Goal: Task Accomplishment & Management: Use online tool/utility

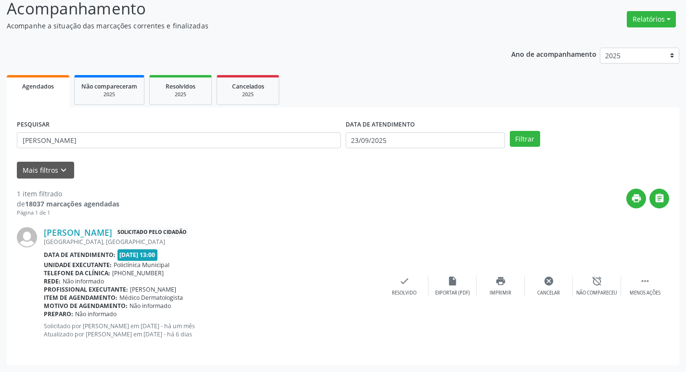
scroll to position [69, 0]
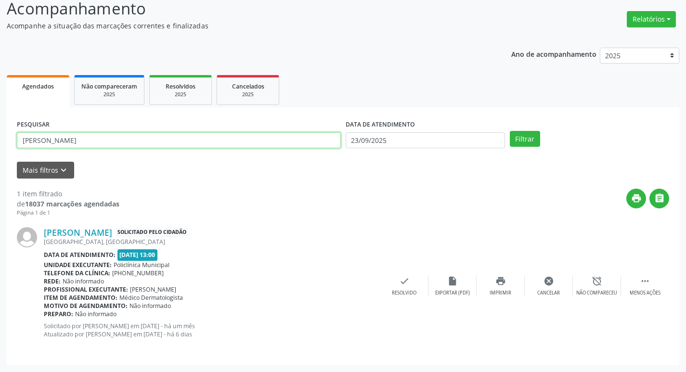
click at [105, 138] on input "[PERSON_NAME]" at bounding box center [179, 140] width 324 height 16
type input "m"
type input "agmar"
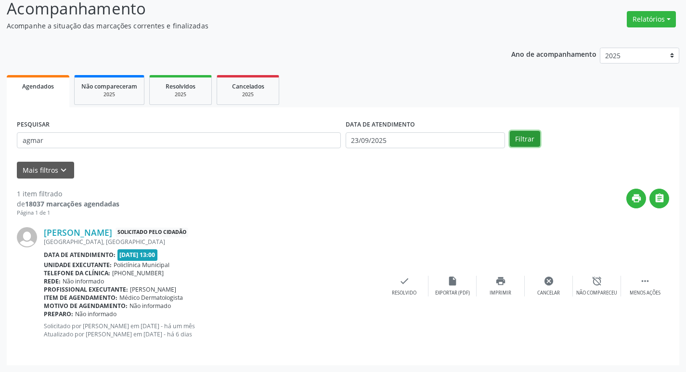
click at [536, 142] on button "Filtrar" at bounding box center [525, 139] width 30 height 16
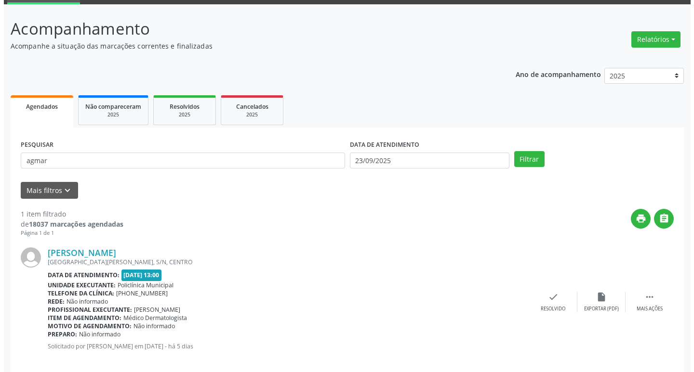
scroll to position [61, 0]
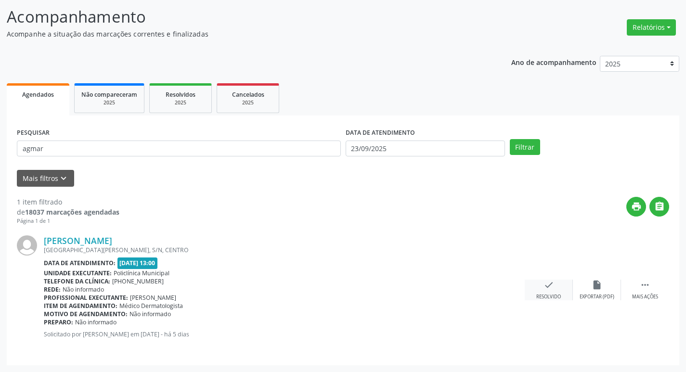
click at [538, 283] on div "check Resolvido" at bounding box center [549, 290] width 48 height 21
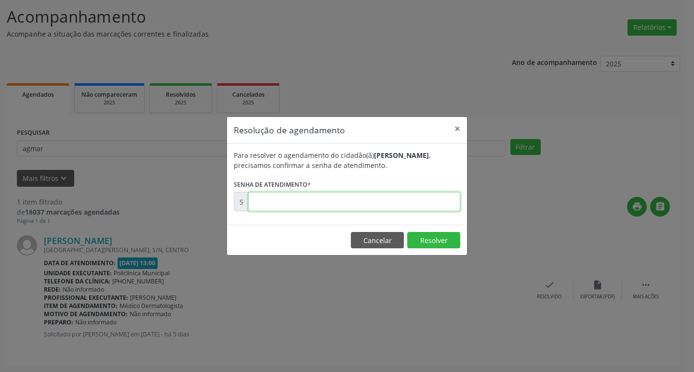
click at [392, 205] on input "text" at bounding box center [354, 201] width 212 height 19
type input "00177816"
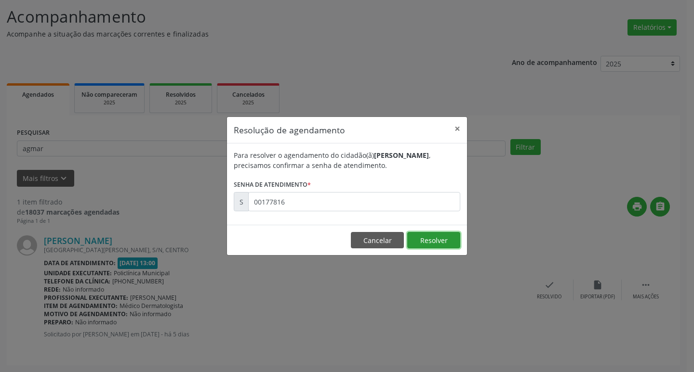
click at [427, 246] on button "Resolver" at bounding box center [433, 240] width 53 height 16
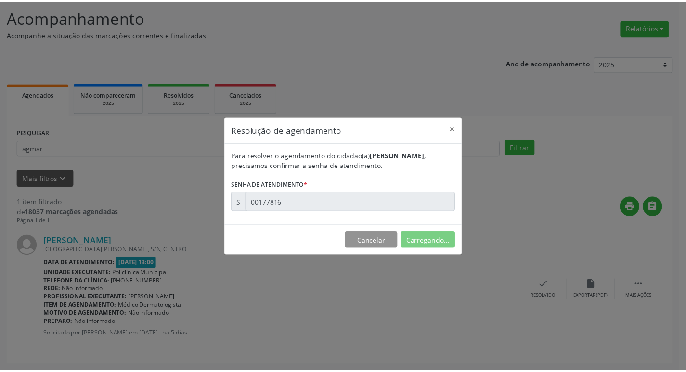
scroll to position [0, 0]
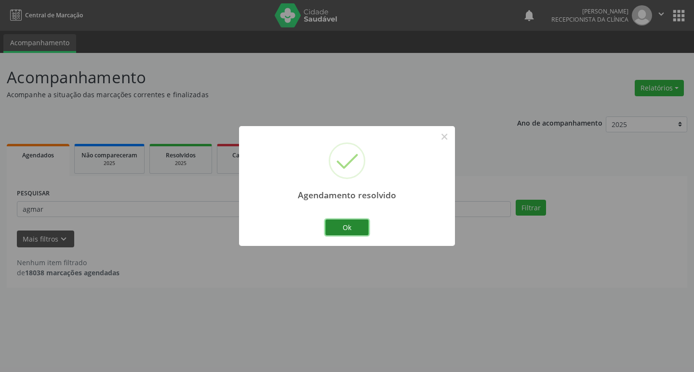
click at [365, 223] on button "Ok" at bounding box center [346, 228] width 43 height 16
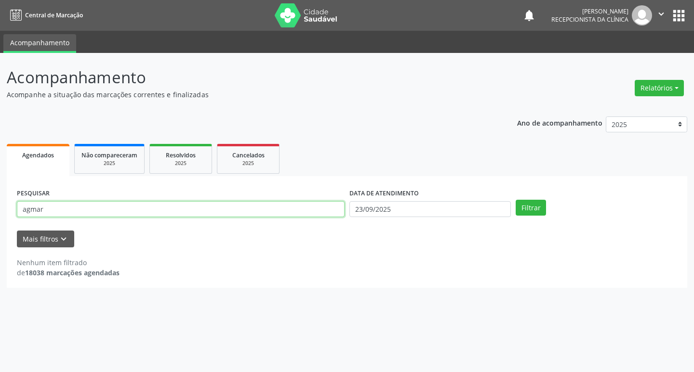
click at [48, 204] on input "agmar" at bounding box center [181, 209] width 328 height 16
type input "a"
type input "[PERSON_NAME]"
click at [527, 209] on button "Filtrar" at bounding box center [530, 208] width 30 height 16
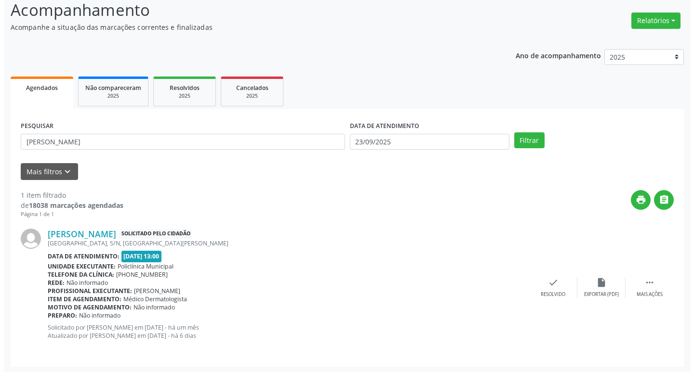
scroll to position [69, 0]
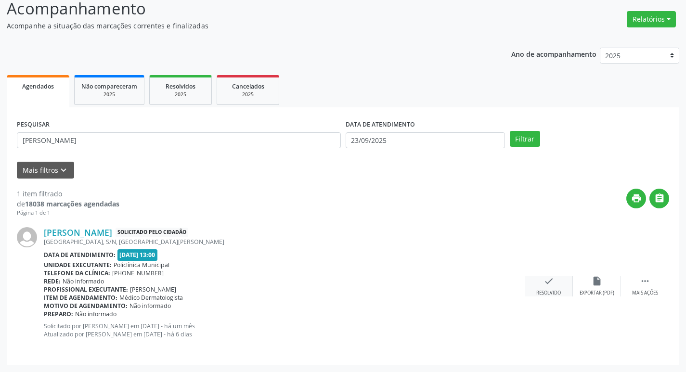
click at [555, 282] on div "check Resolvido" at bounding box center [549, 286] width 48 height 21
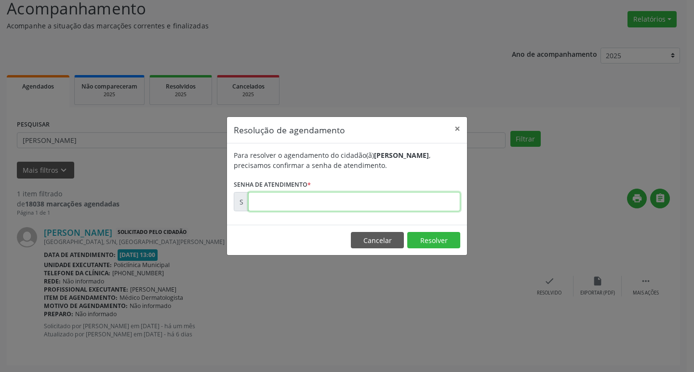
click at [341, 206] on input "text" at bounding box center [354, 201] width 212 height 19
type input "00171437"
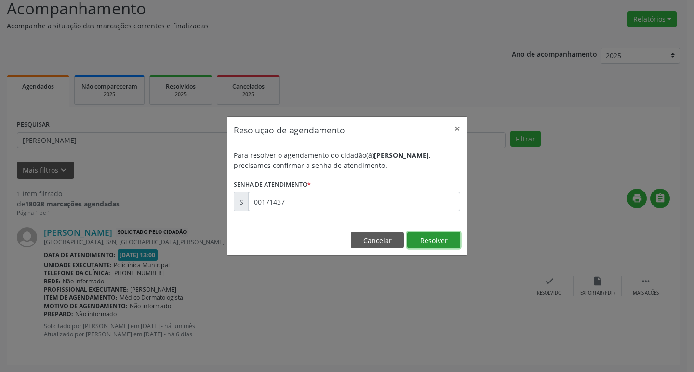
click at [449, 243] on button "Resolver" at bounding box center [433, 240] width 53 height 16
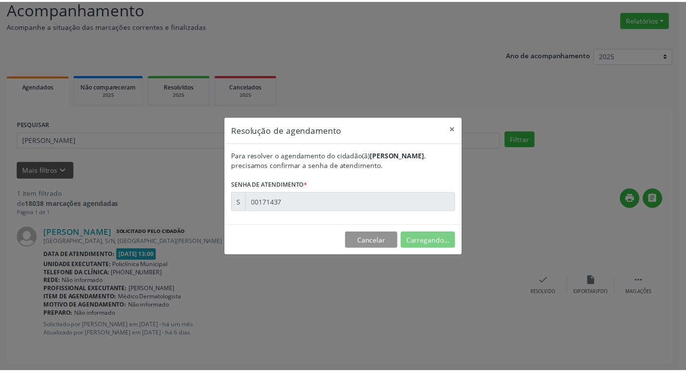
scroll to position [0, 0]
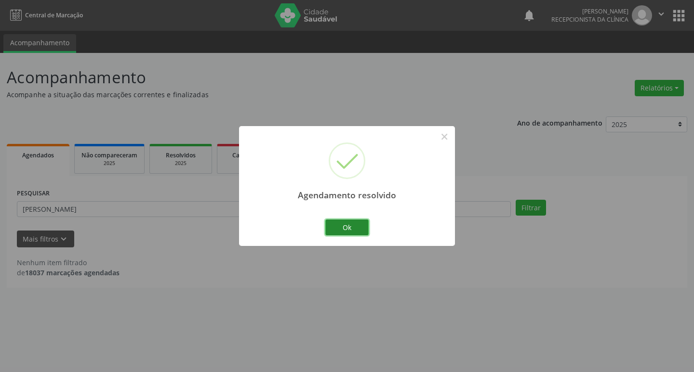
click at [331, 224] on button "Ok" at bounding box center [346, 228] width 43 height 16
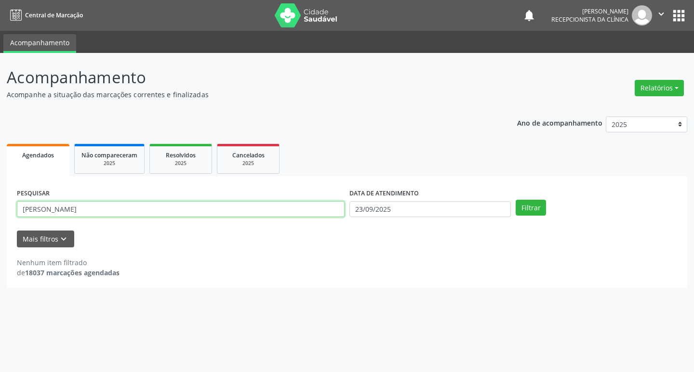
click at [116, 213] on input "[PERSON_NAME]" at bounding box center [181, 209] width 328 height 16
type input "y"
type input "[PERSON_NAME]"
click at [543, 209] on button "Filtrar" at bounding box center [530, 208] width 30 height 16
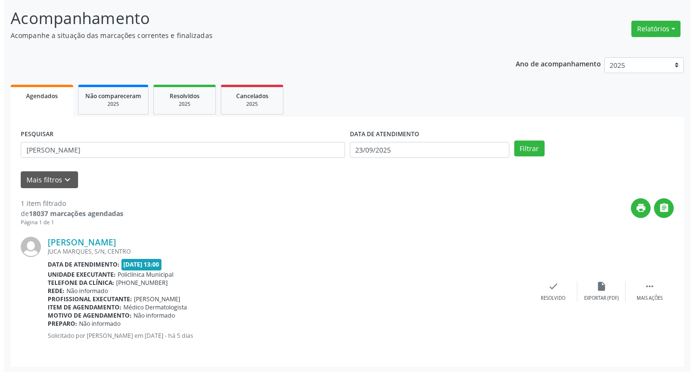
scroll to position [61, 0]
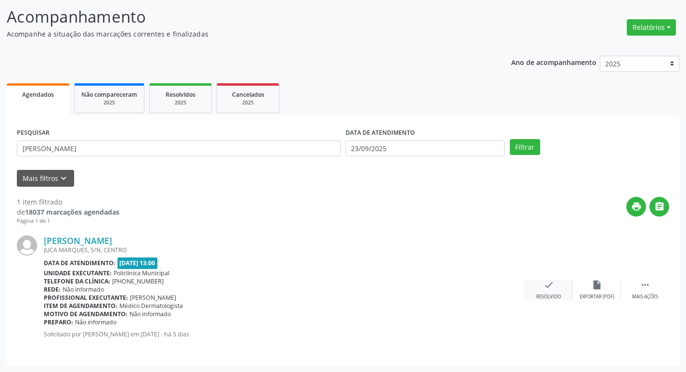
click at [550, 286] on icon "check" at bounding box center [549, 285] width 11 height 11
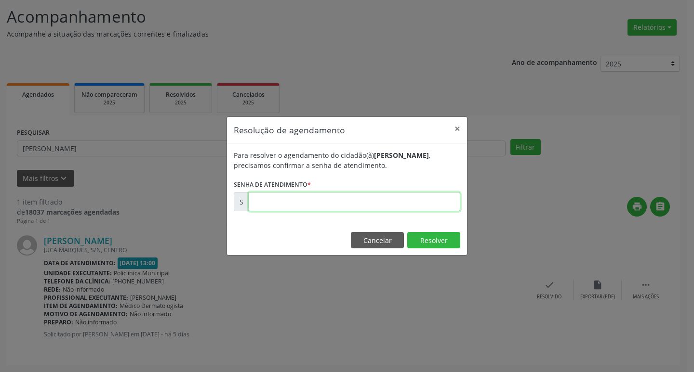
click at [407, 205] on input "text" at bounding box center [354, 201] width 212 height 19
type input "00177812"
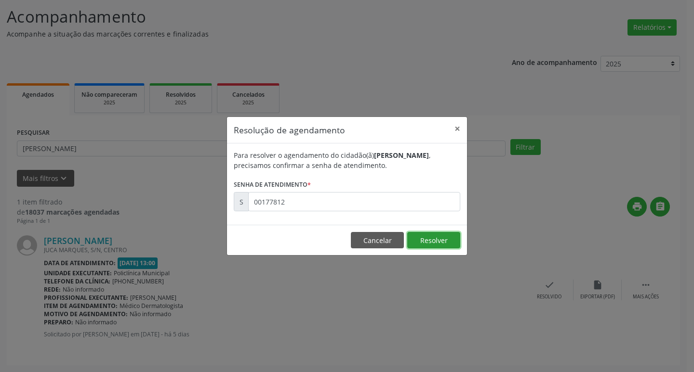
click at [445, 236] on button "Resolver" at bounding box center [433, 240] width 53 height 16
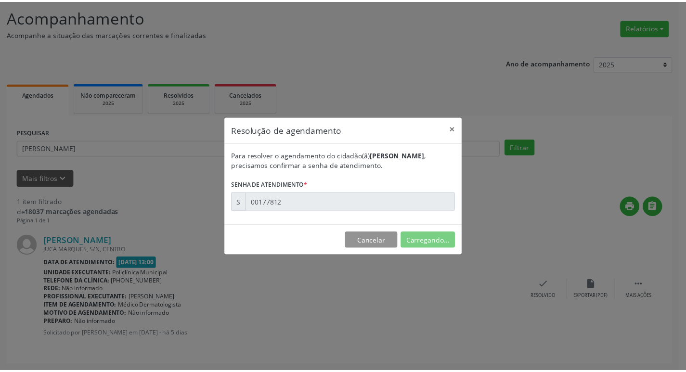
scroll to position [0, 0]
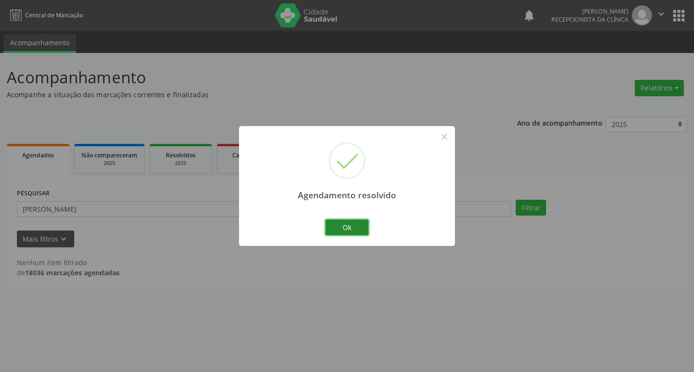
click at [367, 225] on button "Ok" at bounding box center [346, 228] width 43 height 16
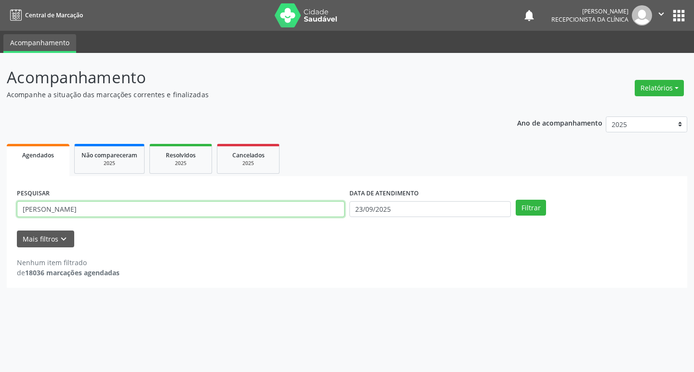
click at [80, 205] on input "[PERSON_NAME]" at bounding box center [181, 209] width 328 height 16
type input "l"
type input "eliene"
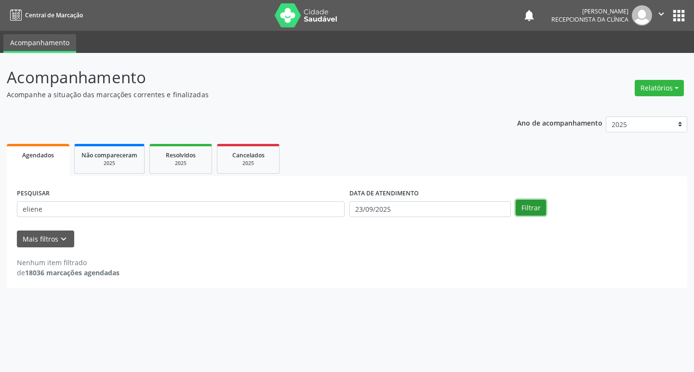
click at [530, 207] on button "Filtrar" at bounding box center [530, 208] width 30 height 16
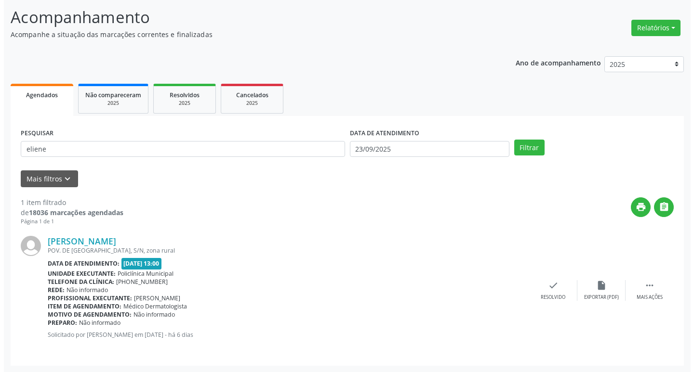
scroll to position [61, 0]
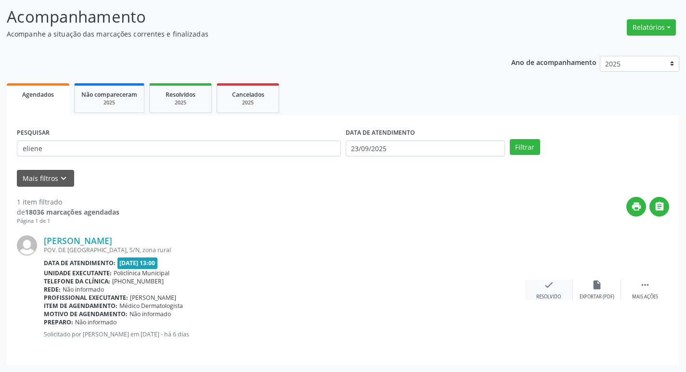
click at [556, 292] on div "check Resolvido" at bounding box center [549, 290] width 48 height 21
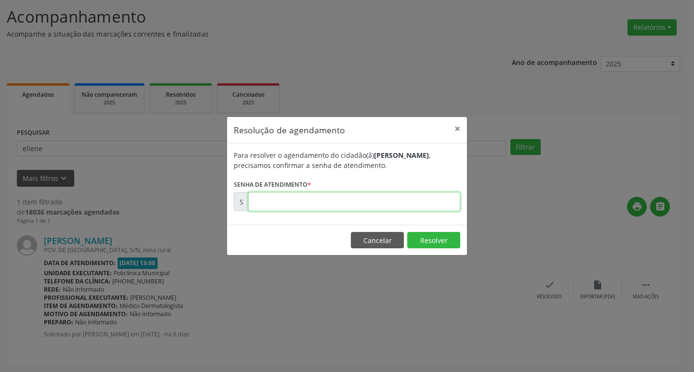
click at [383, 203] on input "text" at bounding box center [354, 201] width 212 height 19
type input "00177418"
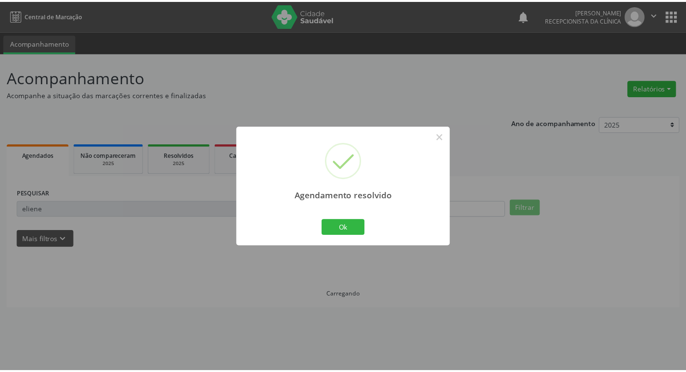
scroll to position [0, 0]
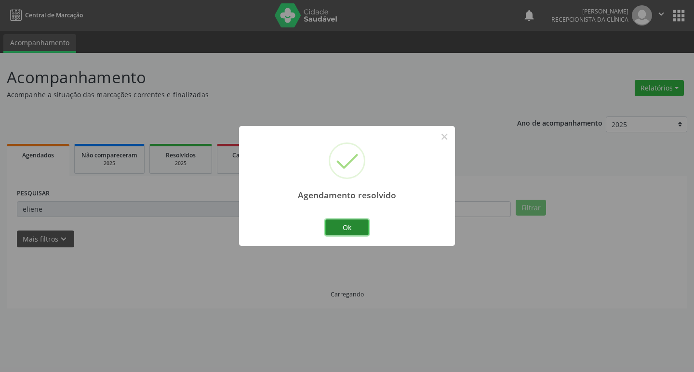
click at [349, 229] on button "Ok" at bounding box center [346, 228] width 43 height 16
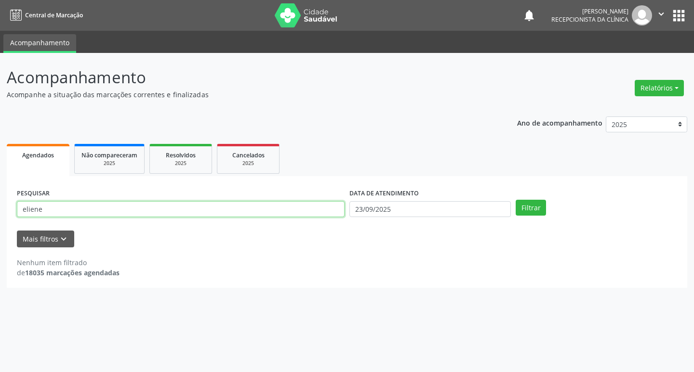
drag, startPoint x: 240, startPoint y: 206, endPoint x: 247, endPoint y: 206, distance: 6.3
click at [243, 206] on input "eliene" at bounding box center [181, 209] width 328 height 16
type input "e"
type input "carolina"
click at [524, 210] on button "Filtrar" at bounding box center [530, 208] width 30 height 16
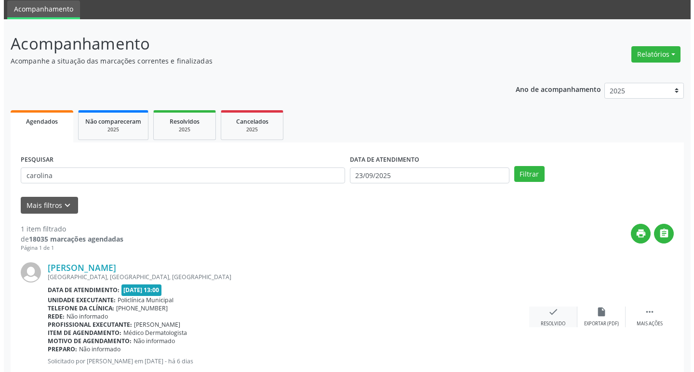
scroll to position [61, 0]
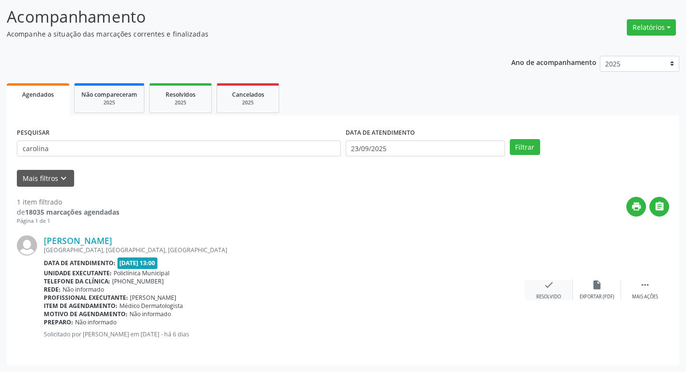
click at [555, 289] on div "check Resolvido" at bounding box center [549, 290] width 48 height 21
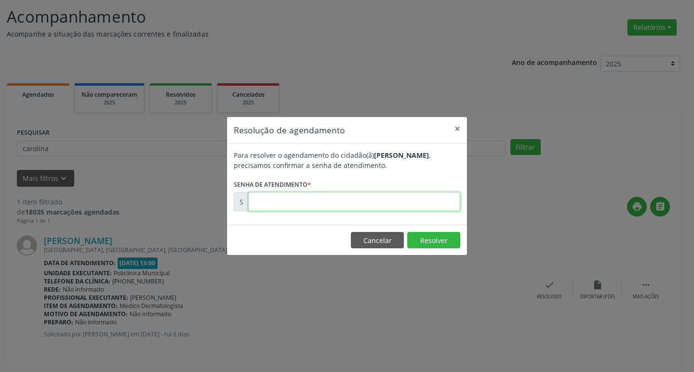
click at [385, 202] on input "text" at bounding box center [354, 201] width 212 height 19
type input "00177419"
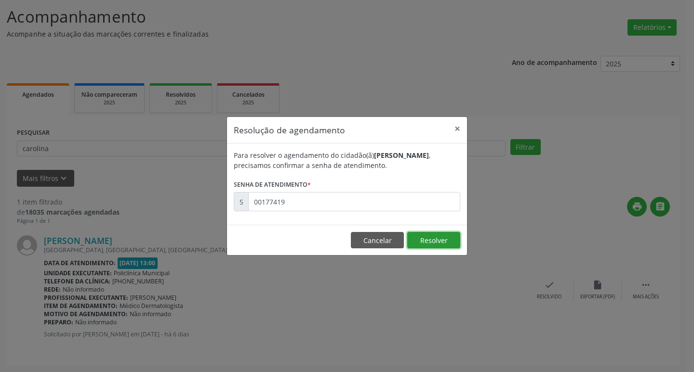
click at [436, 244] on button "Resolver" at bounding box center [433, 240] width 53 height 16
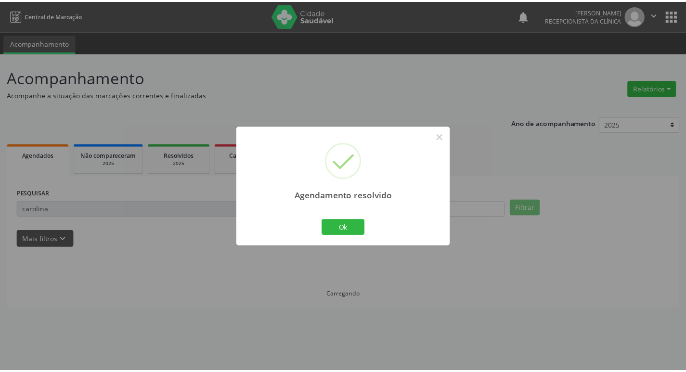
scroll to position [0, 0]
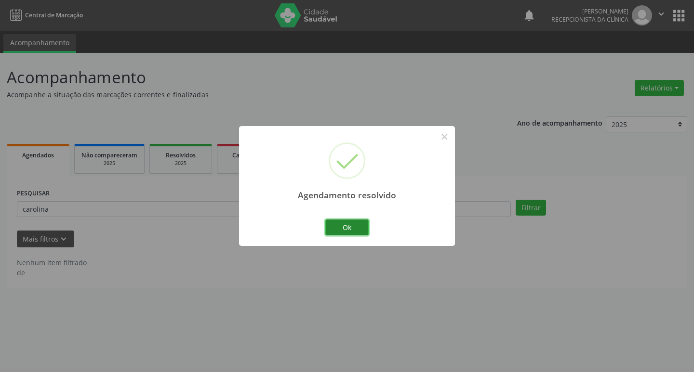
click at [335, 224] on button "Ok" at bounding box center [346, 228] width 43 height 16
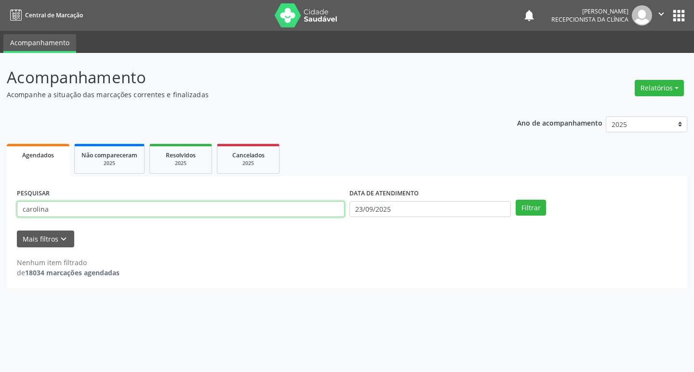
click at [123, 208] on input "carolina" at bounding box center [181, 209] width 328 height 16
type input "c"
click at [522, 213] on button "Filtrar" at bounding box center [530, 208] width 30 height 16
click at [528, 209] on button "Filtrar" at bounding box center [530, 208] width 30 height 16
click at [77, 211] on input "agmar" at bounding box center [181, 209] width 328 height 16
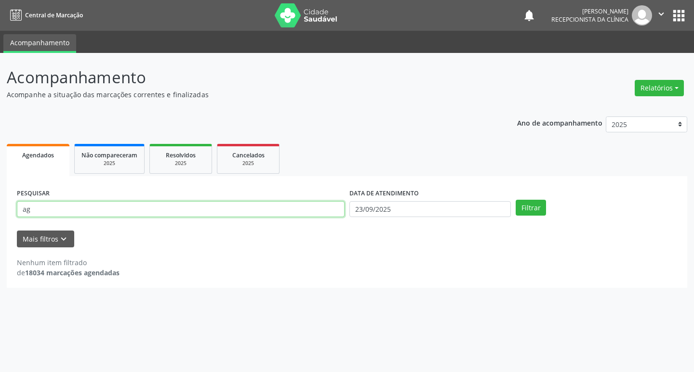
type input "a"
click at [527, 203] on button "Filtrar" at bounding box center [530, 208] width 30 height 16
click at [76, 211] on input "agmar" at bounding box center [181, 209] width 328 height 16
type input "a"
type input "[PERSON_NAME]"
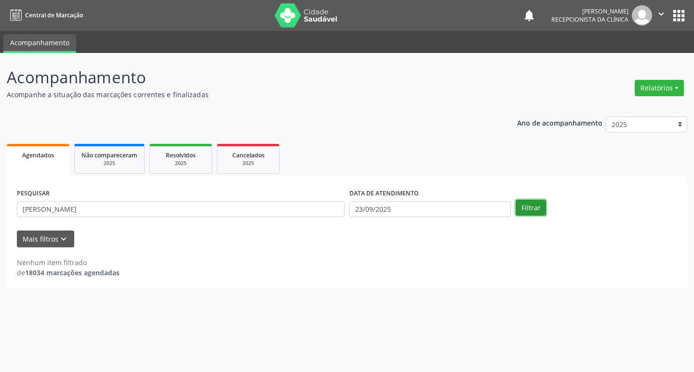
click at [538, 209] on button "Filtrar" at bounding box center [530, 208] width 30 height 16
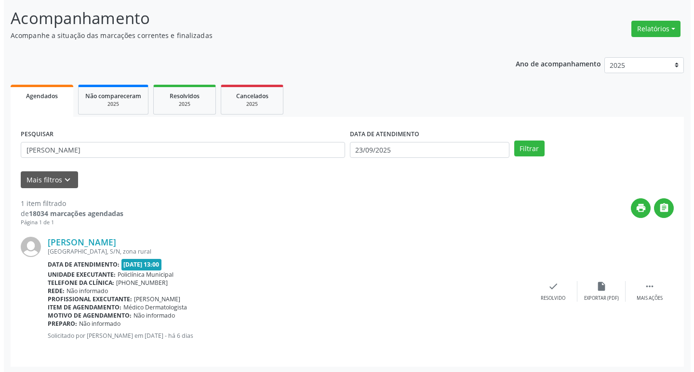
scroll to position [61, 0]
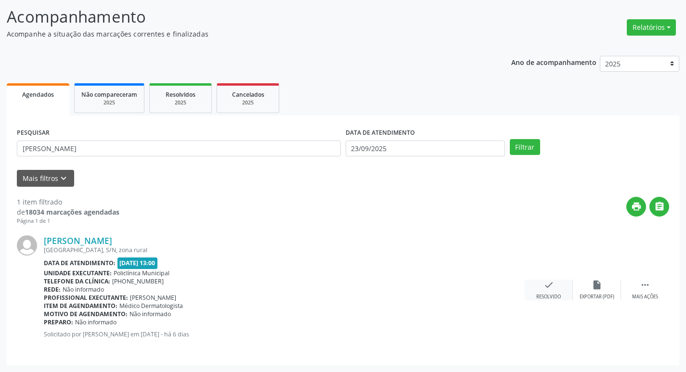
click at [555, 280] on div "check Resolvido" at bounding box center [549, 290] width 48 height 21
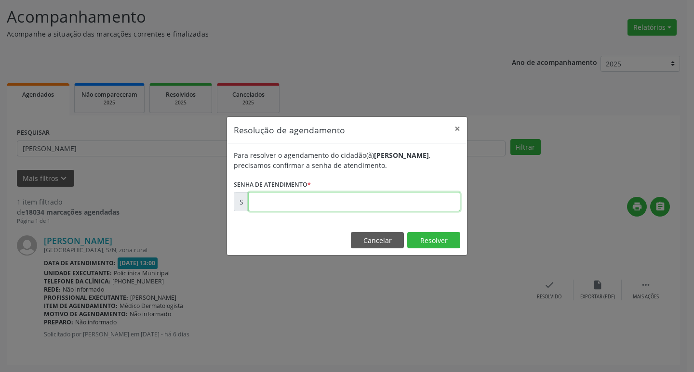
click at [342, 199] on input "text" at bounding box center [354, 201] width 212 height 19
click at [365, 199] on input "text" at bounding box center [354, 201] width 212 height 19
drag, startPoint x: 366, startPoint y: 198, endPoint x: 374, endPoint y: 197, distance: 7.7
click at [372, 197] on input "text" at bounding box center [354, 201] width 212 height 19
type input "00177417"
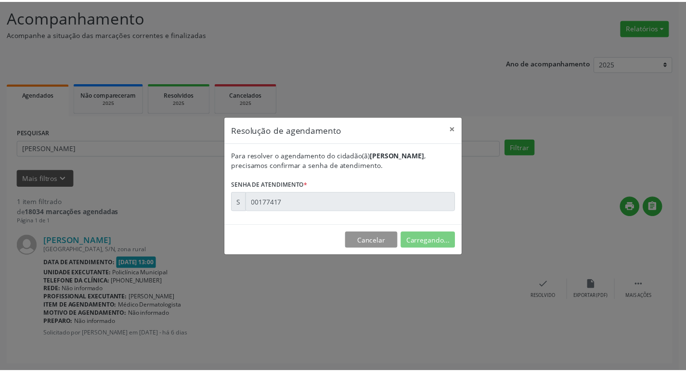
scroll to position [0, 0]
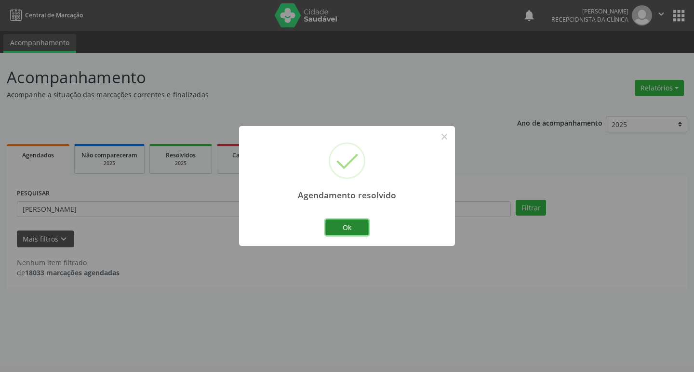
click at [348, 229] on button "Ok" at bounding box center [346, 228] width 43 height 16
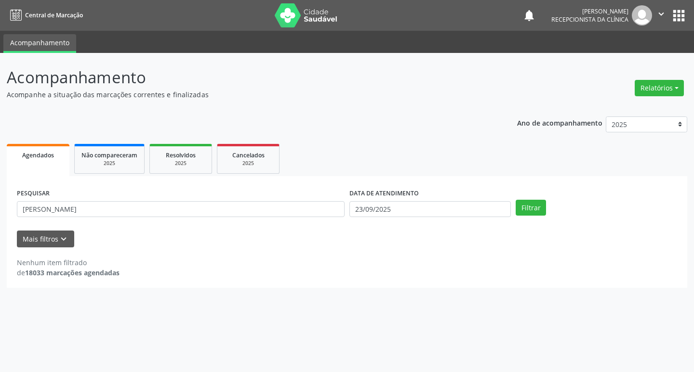
click at [196, 199] on div "PESQUISAR [PERSON_NAME]" at bounding box center [180, 205] width 332 height 38
click at [198, 203] on input "[PERSON_NAME]" at bounding box center [181, 209] width 328 height 16
type input "m"
type input "micaela"
click at [536, 212] on button "Filtrar" at bounding box center [530, 208] width 30 height 16
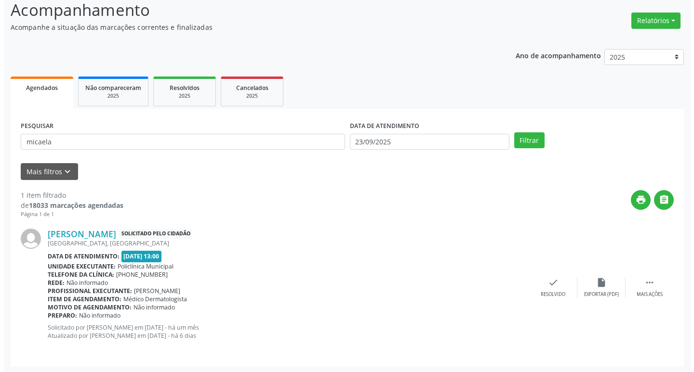
scroll to position [69, 0]
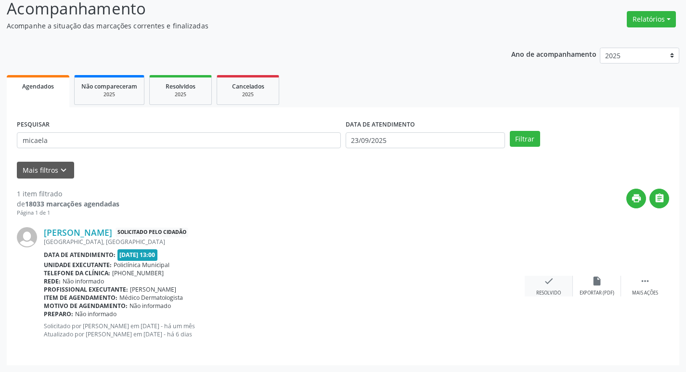
click at [560, 288] on div "check Resolvido" at bounding box center [549, 286] width 48 height 21
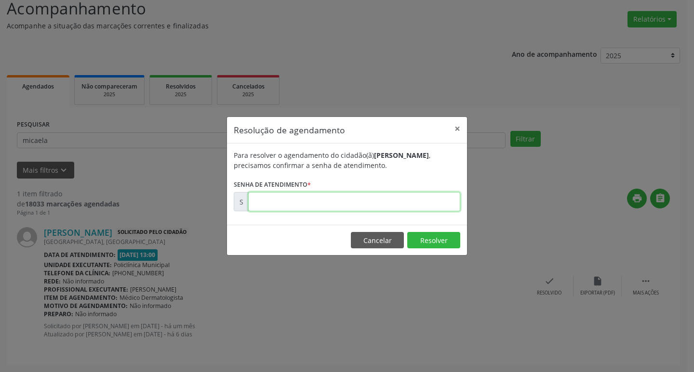
click at [372, 206] on input "text" at bounding box center [354, 201] width 212 height 19
type input "00171132"
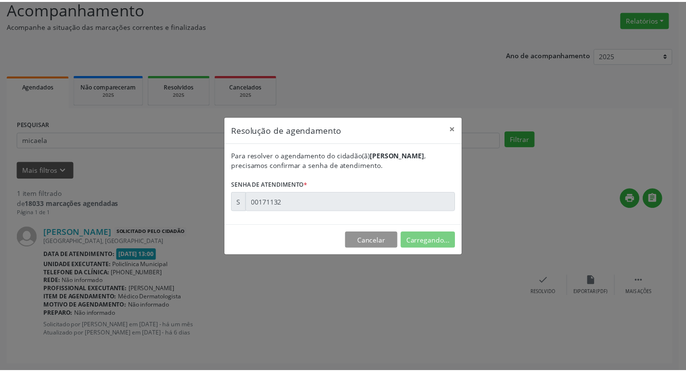
scroll to position [0, 0]
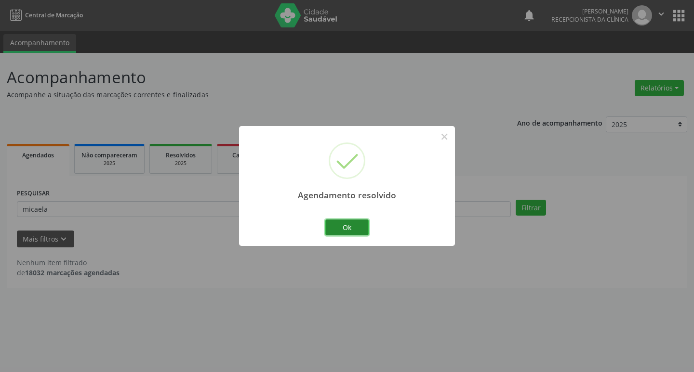
click at [360, 227] on button "Ok" at bounding box center [346, 228] width 43 height 16
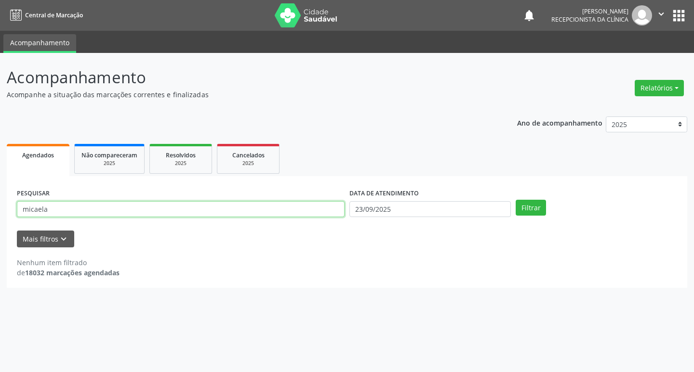
click at [56, 207] on input "micaela" at bounding box center [181, 209] width 328 height 16
type input "m"
type input "emilly"
click at [515, 200] on button "Filtrar" at bounding box center [530, 208] width 30 height 16
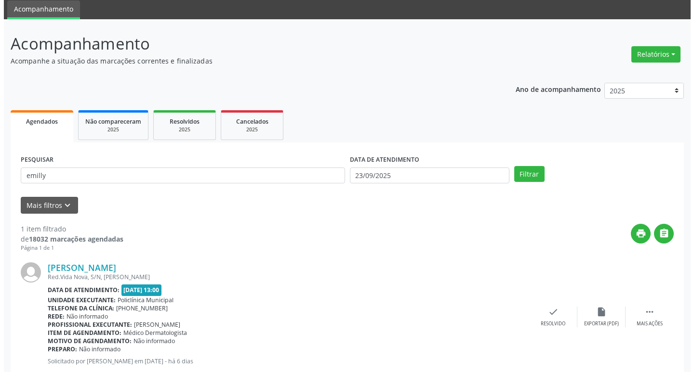
scroll to position [61, 0]
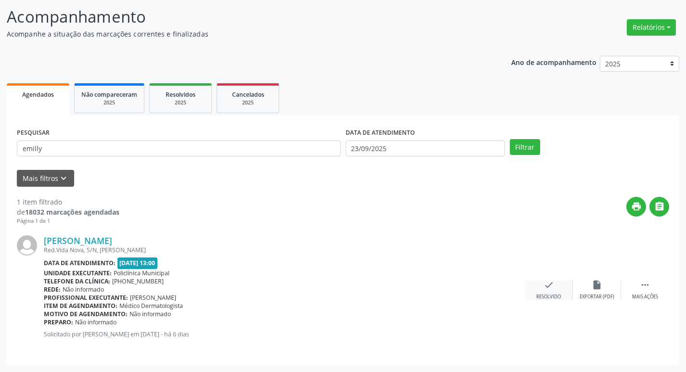
click at [554, 290] on div "check Resolvido" at bounding box center [549, 290] width 48 height 21
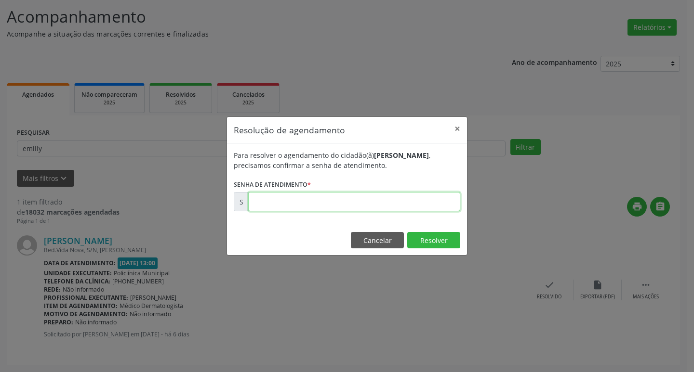
click at [385, 198] on input "text" at bounding box center [354, 201] width 212 height 19
type input "00177394"
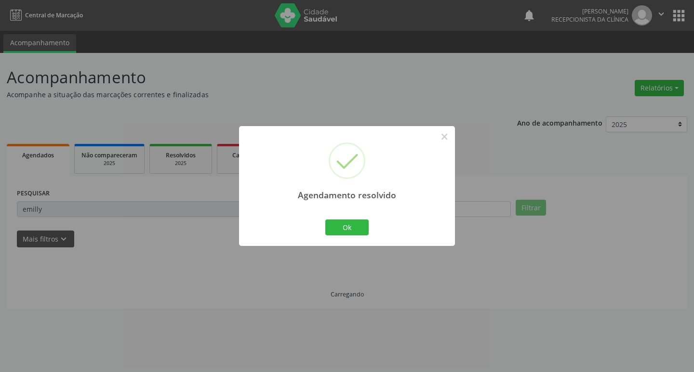
scroll to position [0, 0]
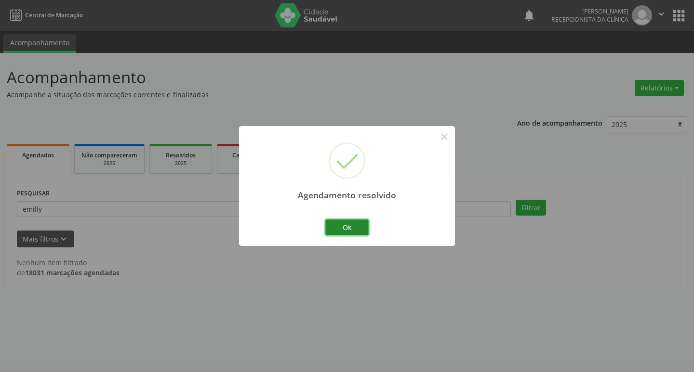
click at [359, 228] on button "Ok" at bounding box center [346, 228] width 43 height 16
